Goal: Check status

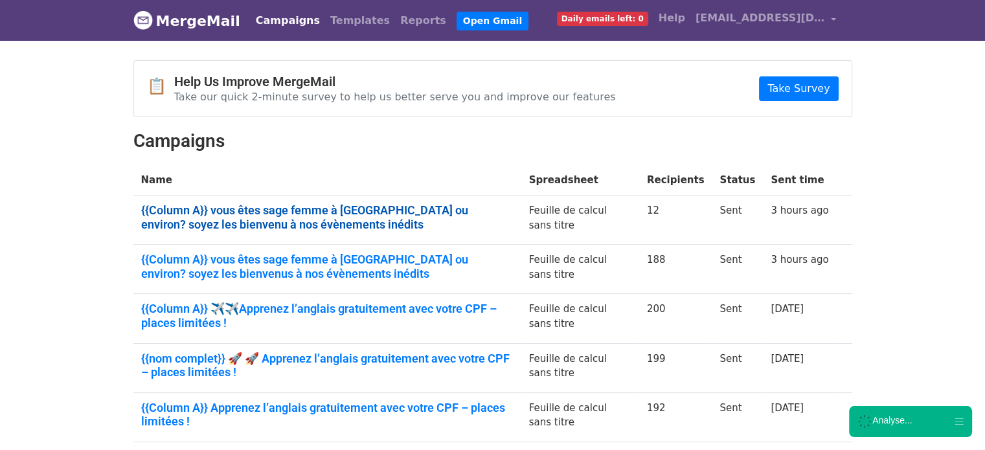
click at [328, 209] on link "{{Column A}} vous êtes sage femme à Marseille ou environ? soyez les bienvenu à …" at bounding box center [327, 217] width 372 height 28
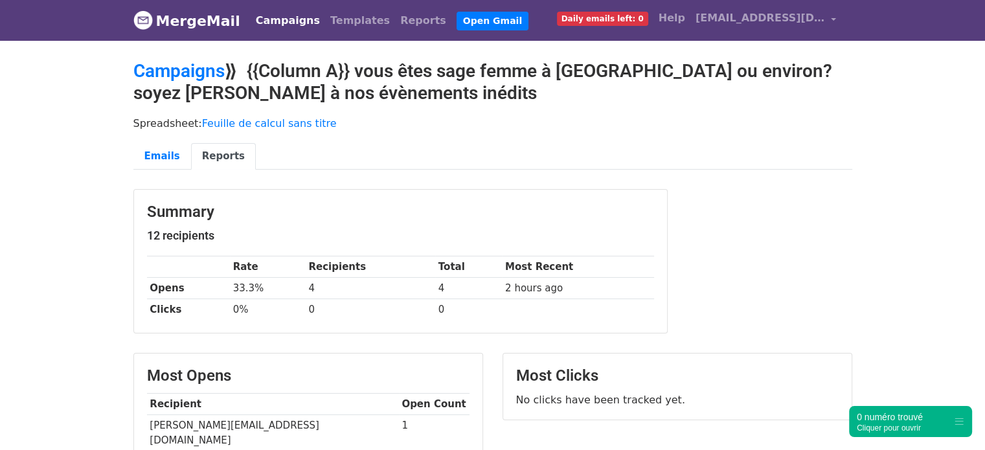
drag, startPoint x: 985, startPoint y: 124, endPoint x: 994, endPoint y: 206, distance: 82.8
click at [985, 206] on html "MergeMail Campaigns Templates Reports Open Gmail Daily emails left: 0 Help clau…" at bounding box center [492, 373] width 985 height 746
click at [277, 21] on link "Campaigns" at bounding box center [288, 21] width 74 height 26
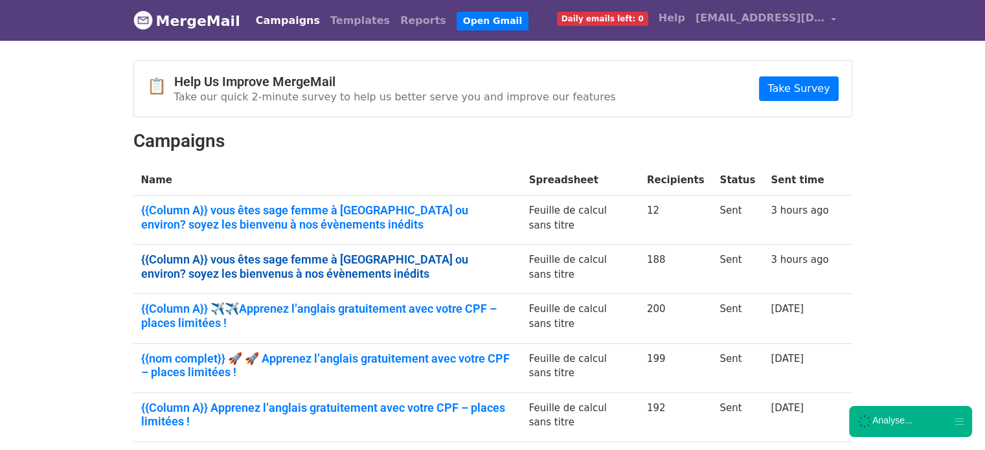
click at [343, 260] on link "{{Column A}} vous êtes sage femme à Marseille ou environ? soyez les bienvenus à…" at bounding box center [327, 267] width 372 height 28
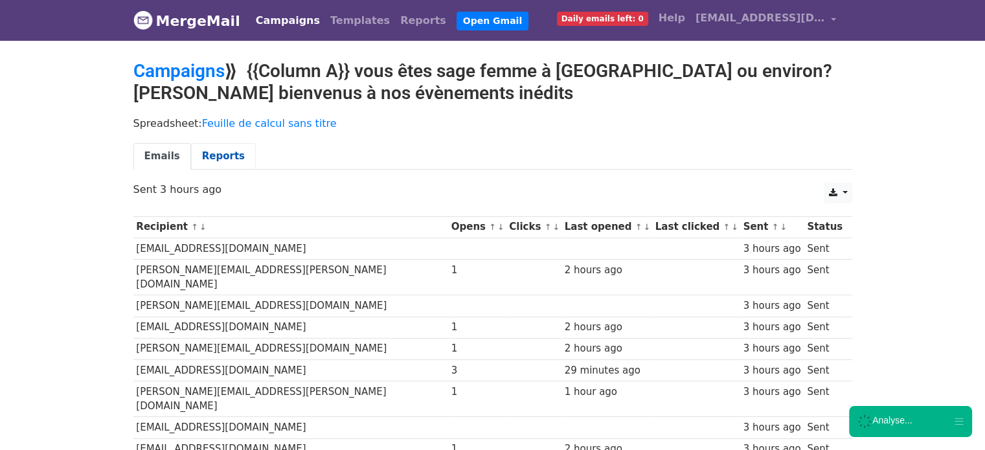
click at [225, 155] on link "Reports" at bounding box center [223, 156] width 65 height 27
